Goal: Task Accomplishment & Management: Use online tool/utility

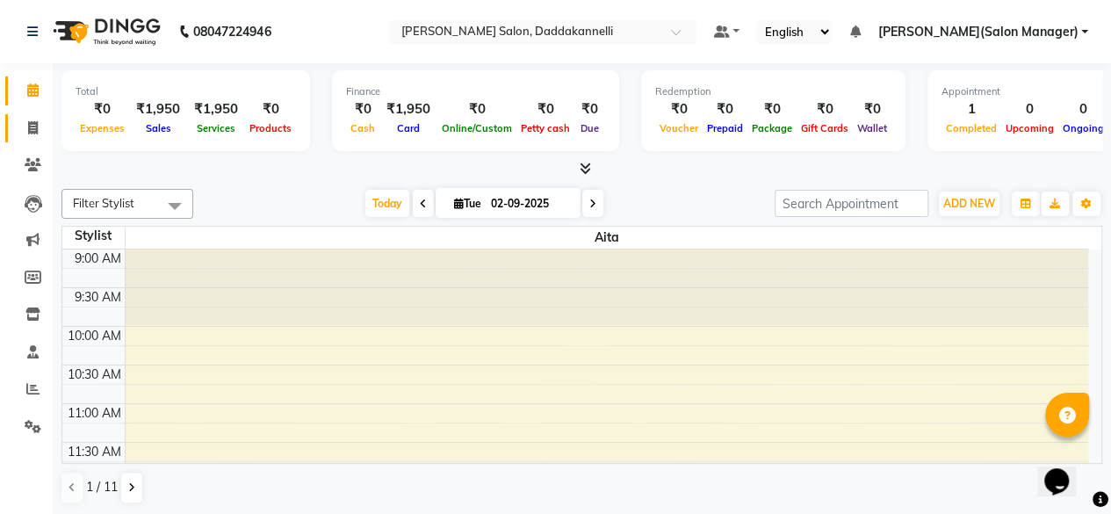
click at [42, 114] on link "Invoice" at bounding box center [26, 128] width 42 height 29
select select "service"
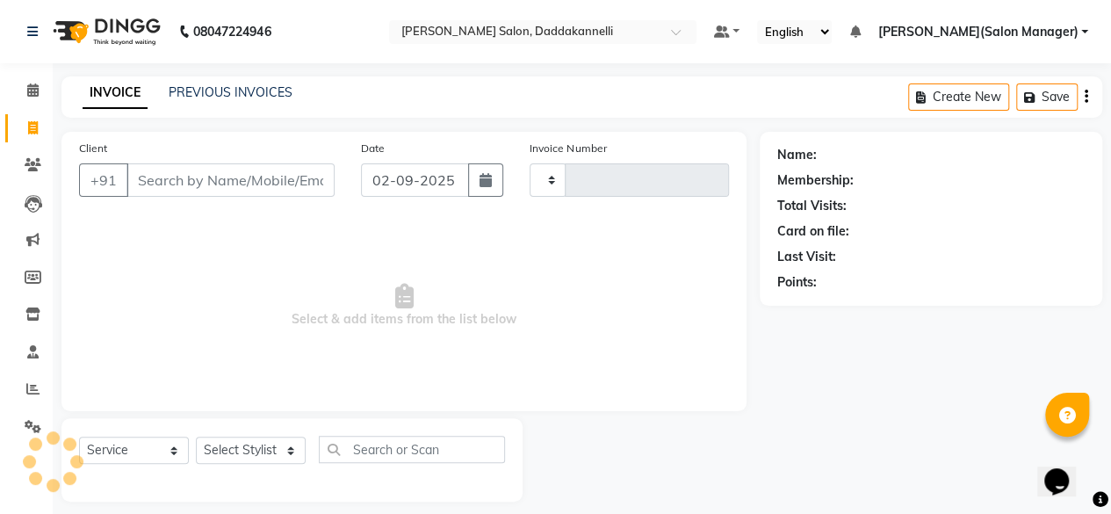
type input "2836"
select select "6354"
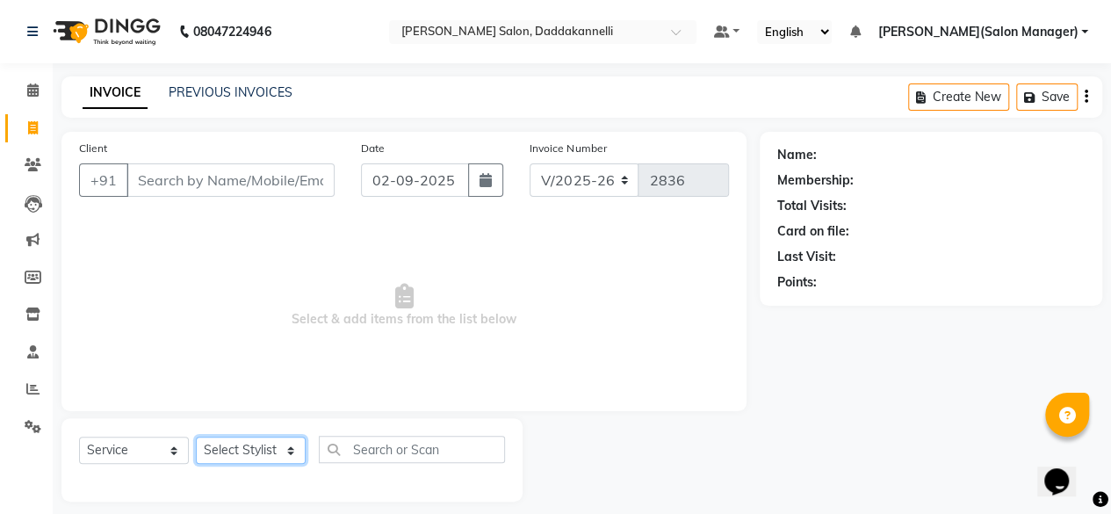
click at [294, 454] on select "Select Stylist" at bounding box center [251, 450] width 110 height 27
select select "88491"
click at [196, 437] on select "Select Stylist [PERSON_NAME] DINGG SUPPORT [PERSON_NAME] [PERSON_NAME] Salon Ma…" at bounding box center [251, 450] width 110 height 27
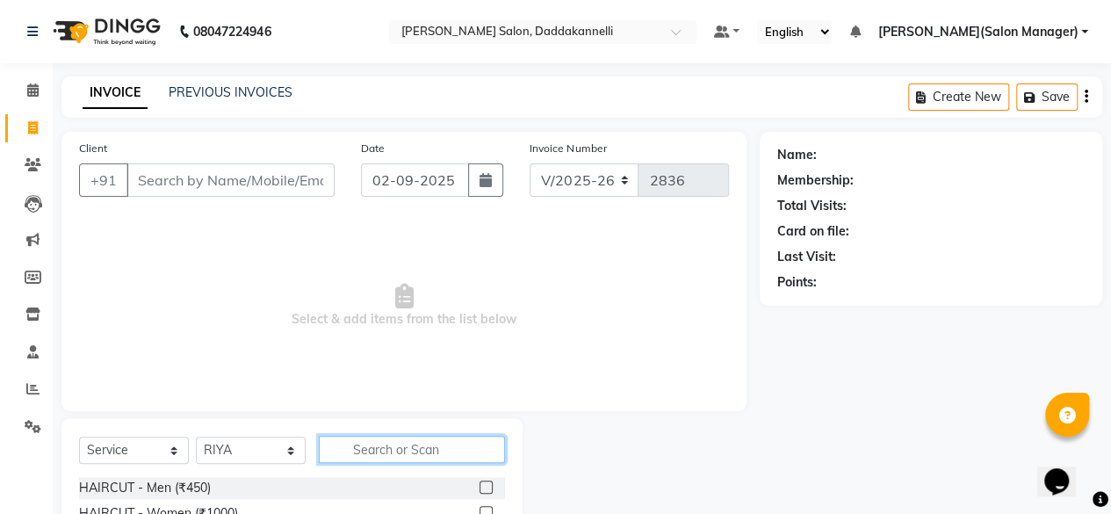
click at [365, 441] on input "text" at bounding box center [412, 449] width 186 height 27
type input "1950"
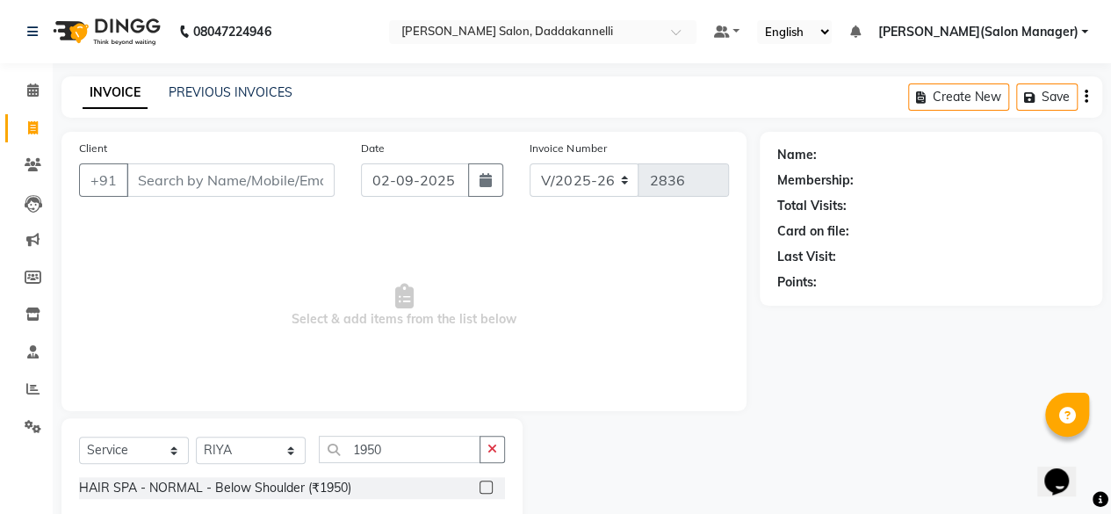
click at [487, 488] on label at bounding box center [486, 487] width 13 height 13
click at [487, 488] on input "checkbox" at bounding box center [485, 487] width 11 height 11
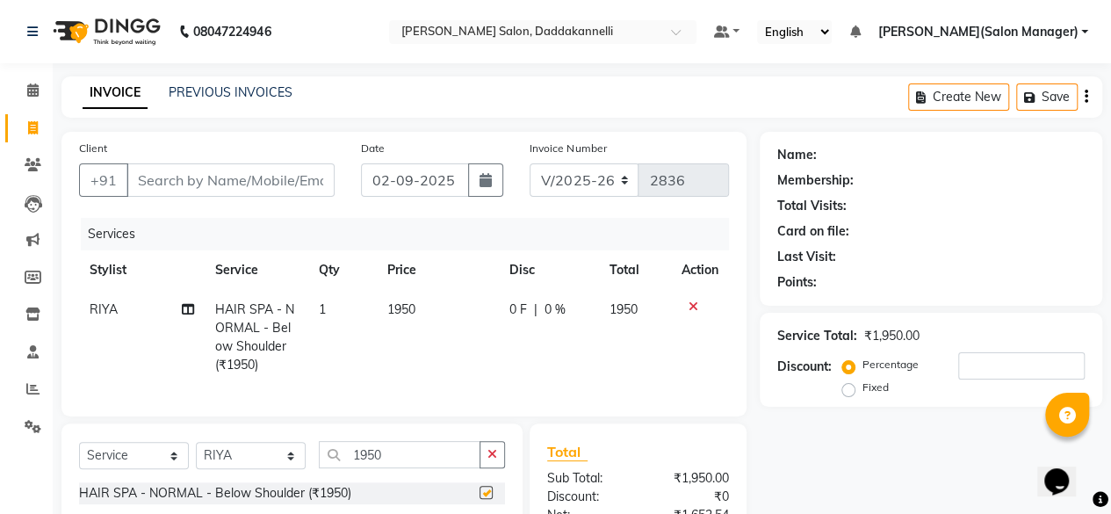
checkbox input "false"
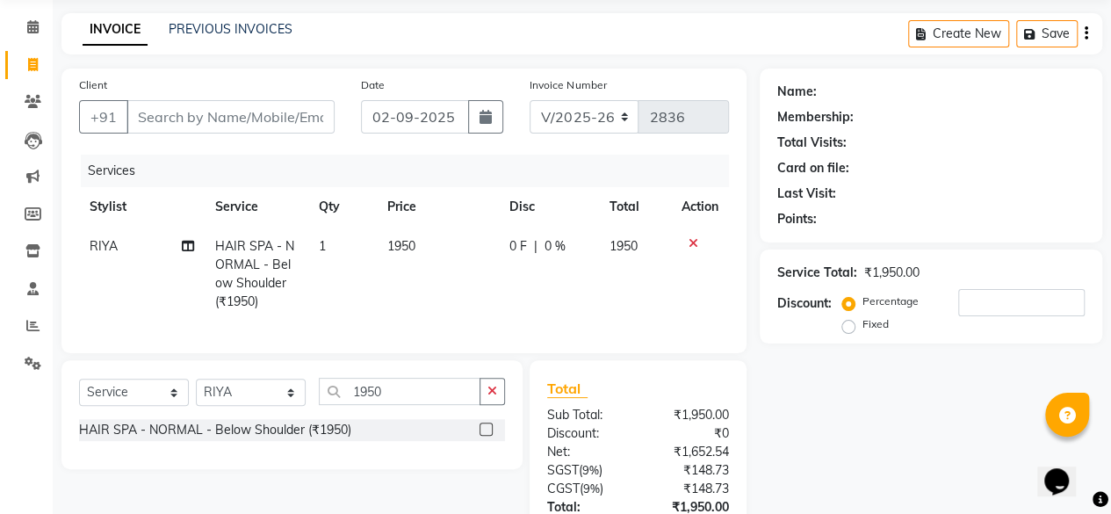
scroll to position [176, 0]
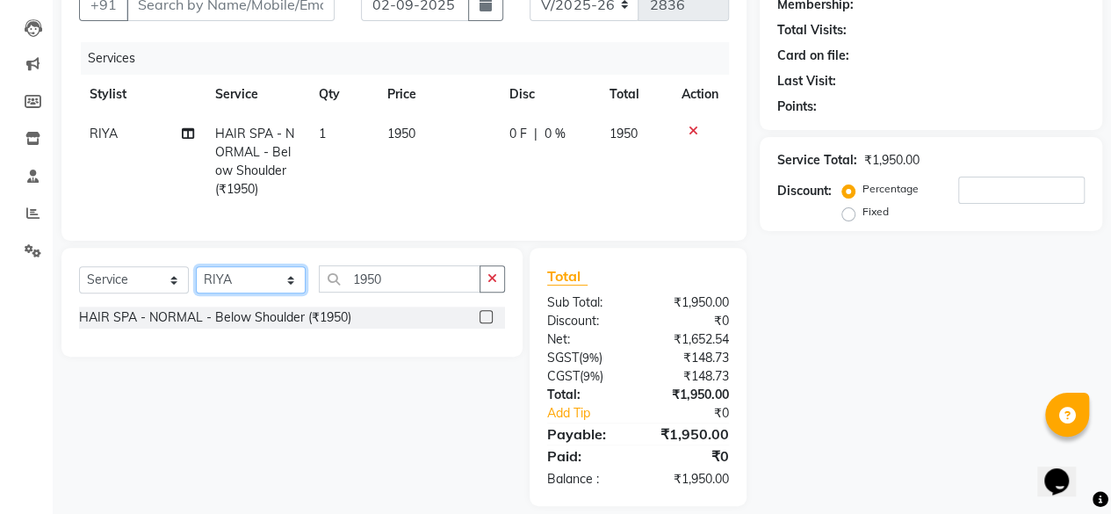
click at [265, 280] on select "Select Stylist [PERSON_NAME] DINGG SUPPORT [PERSON_NAME] [PERSON_NAME] Salon Ma…" at bounding box center [251, 279] width 110 height 27
select select "86746"
click at [196, 279] on select "Select Stylist [PERSON_NAME] DINGG SUPPORT [PERSON_NAME] [PERSON_NAME] Salon Ma…" at bounding box center [251, 279] width 110 height 27
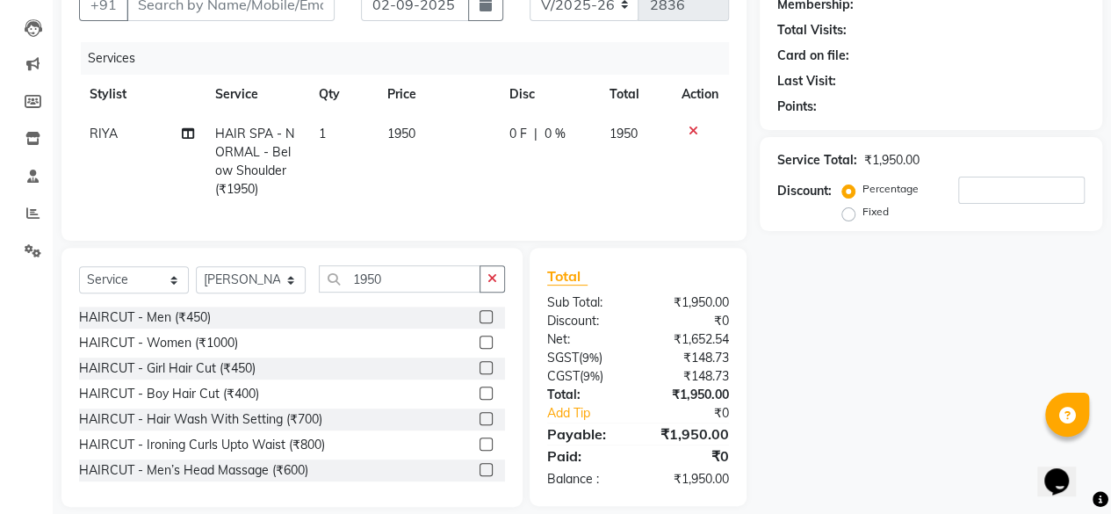
click at [684, 131] on div at bounding box center [700, 131] width 37 height 12
click at [692, 127] on icon at bounding box center [694, 131] width 10 height 12
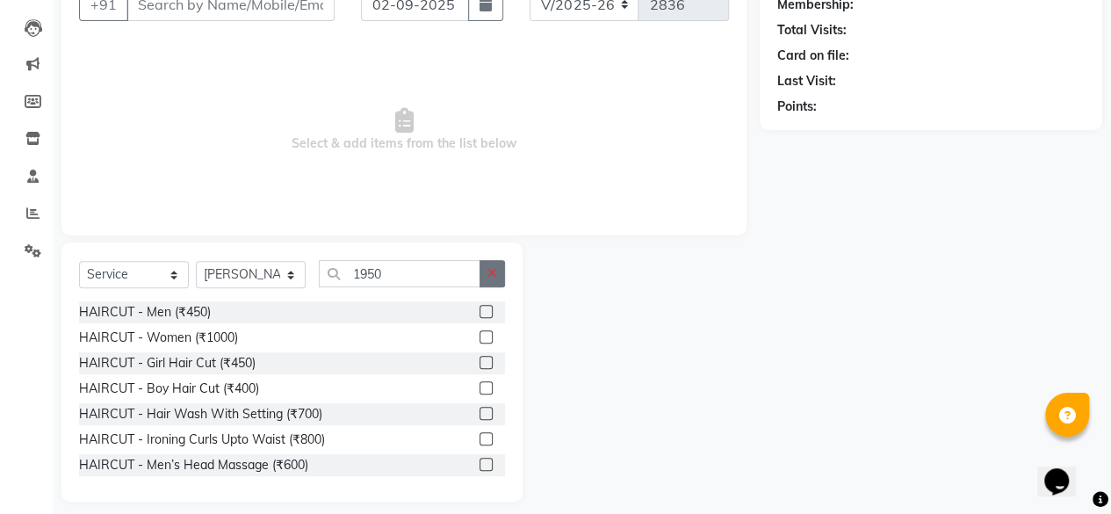
click at [481, 281] on button "button" at bounding box center [492, 273] width 25 height 27
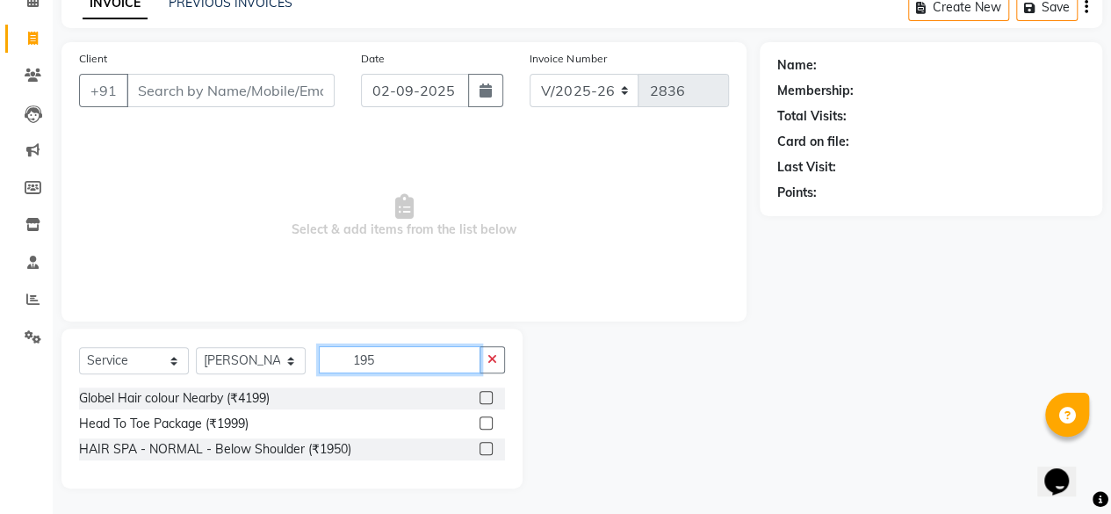
scroll to position [39, 0]
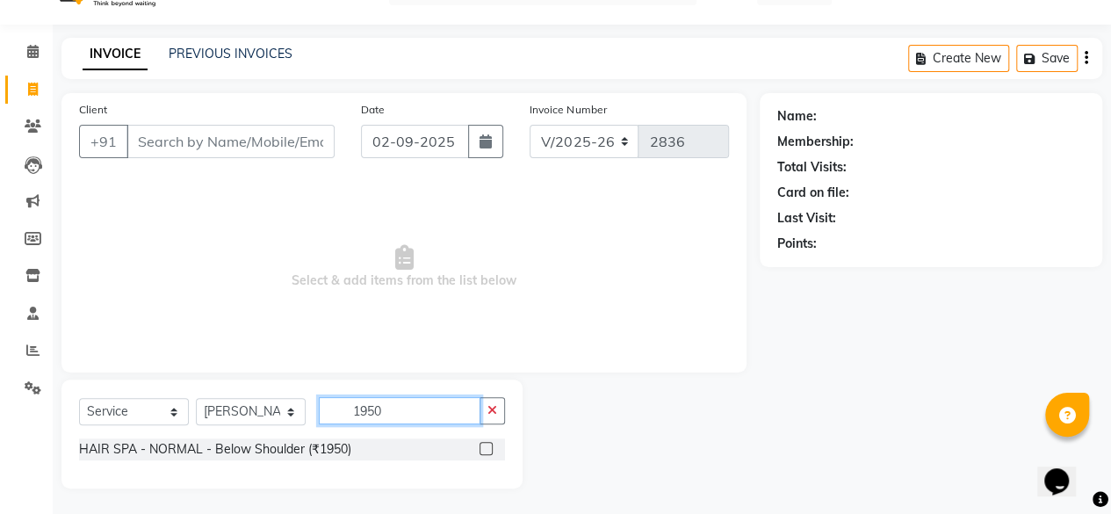
type input "1950"
